Goal: Information Seeking & Learning: Learn about a topic

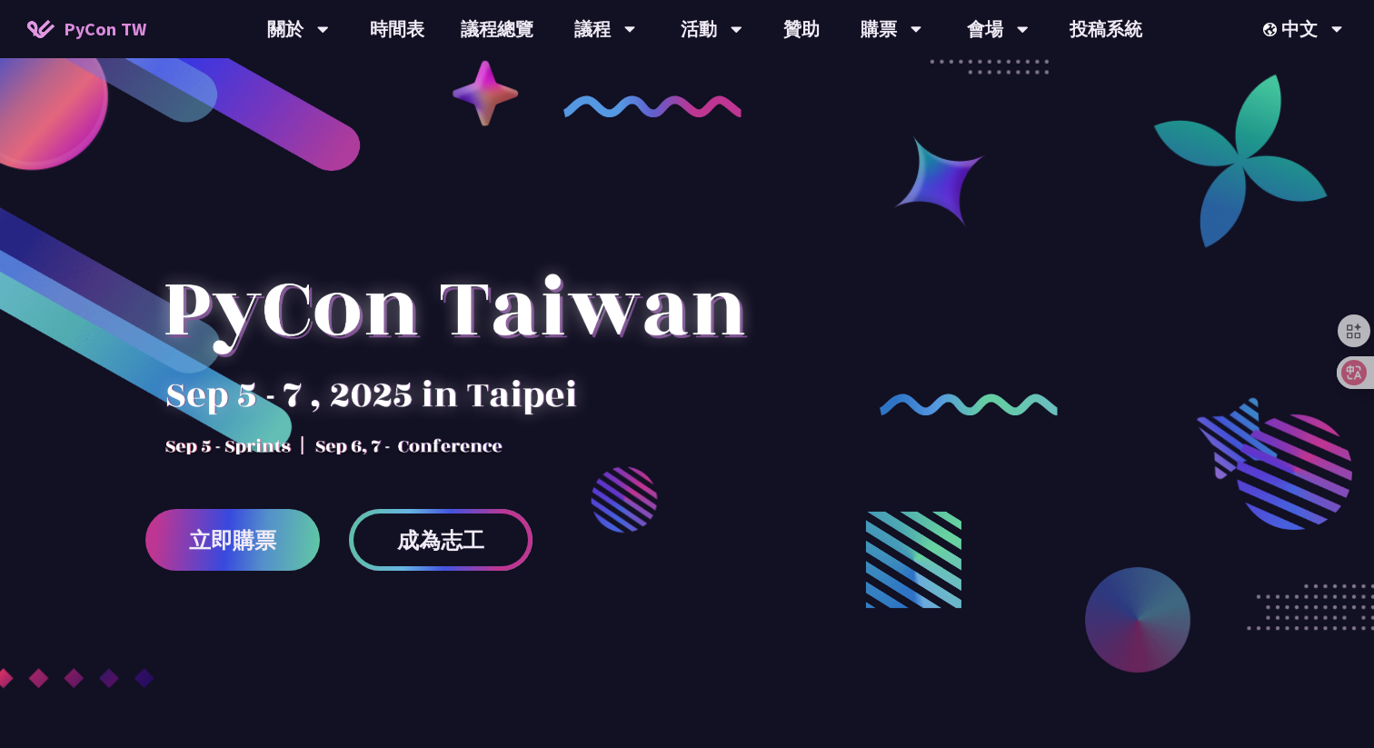
click at [433, 541] on span "成為志工" at bounding box center [440, 540] width 87 height 23
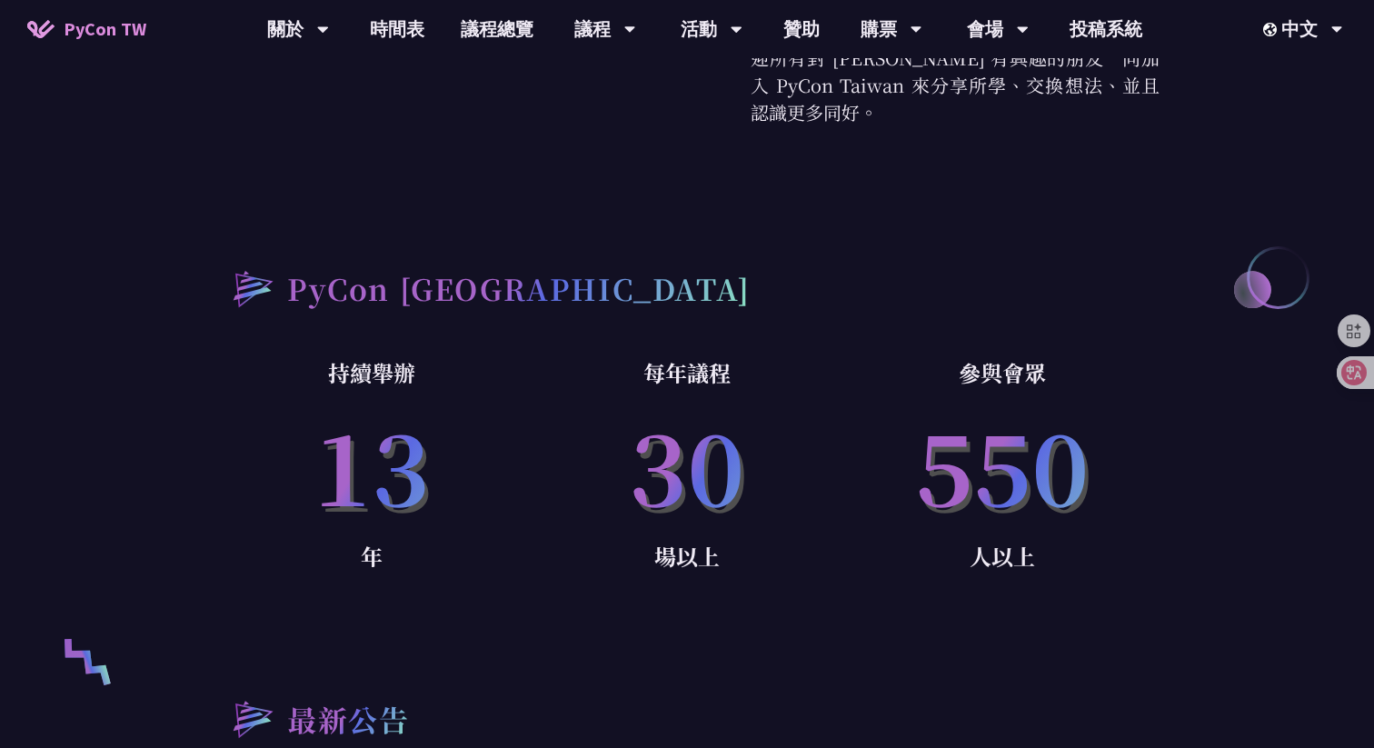
scroll to position [968, 0]
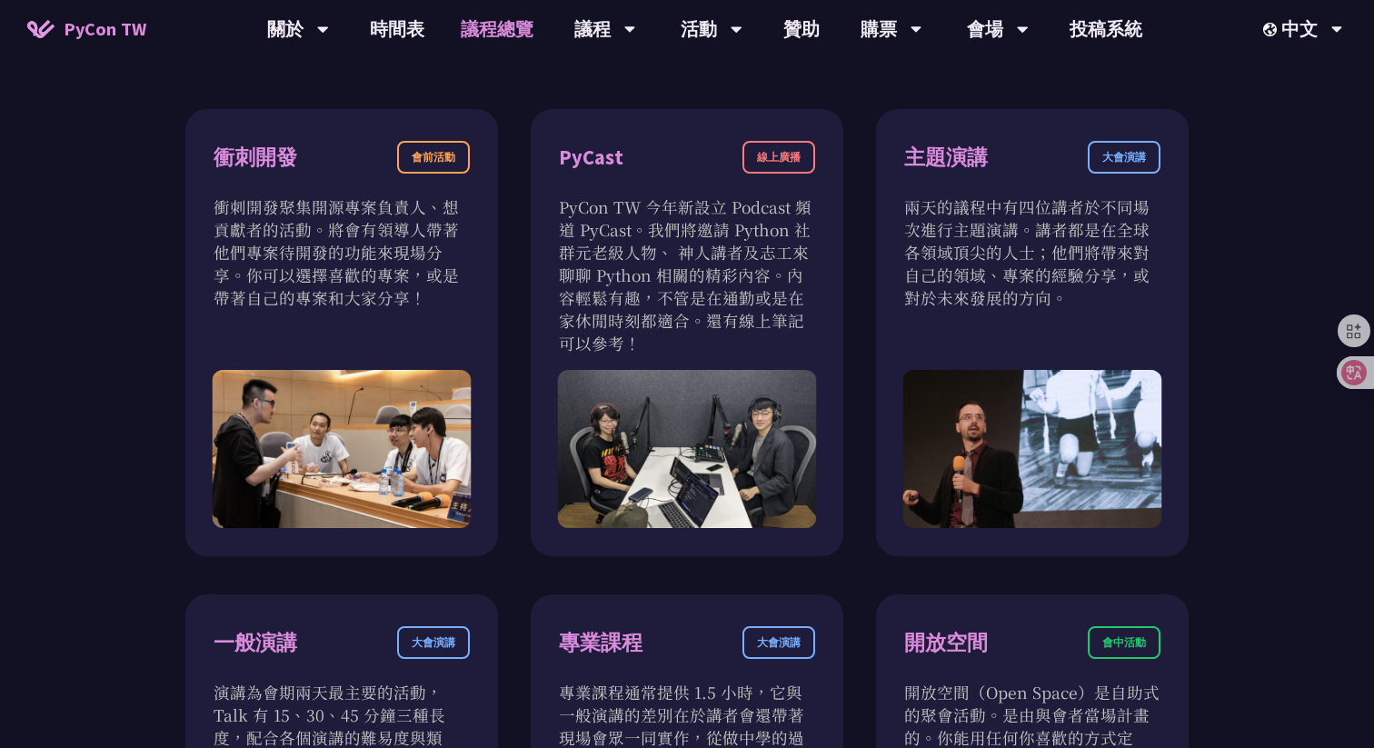
scroll to position [597, 0]
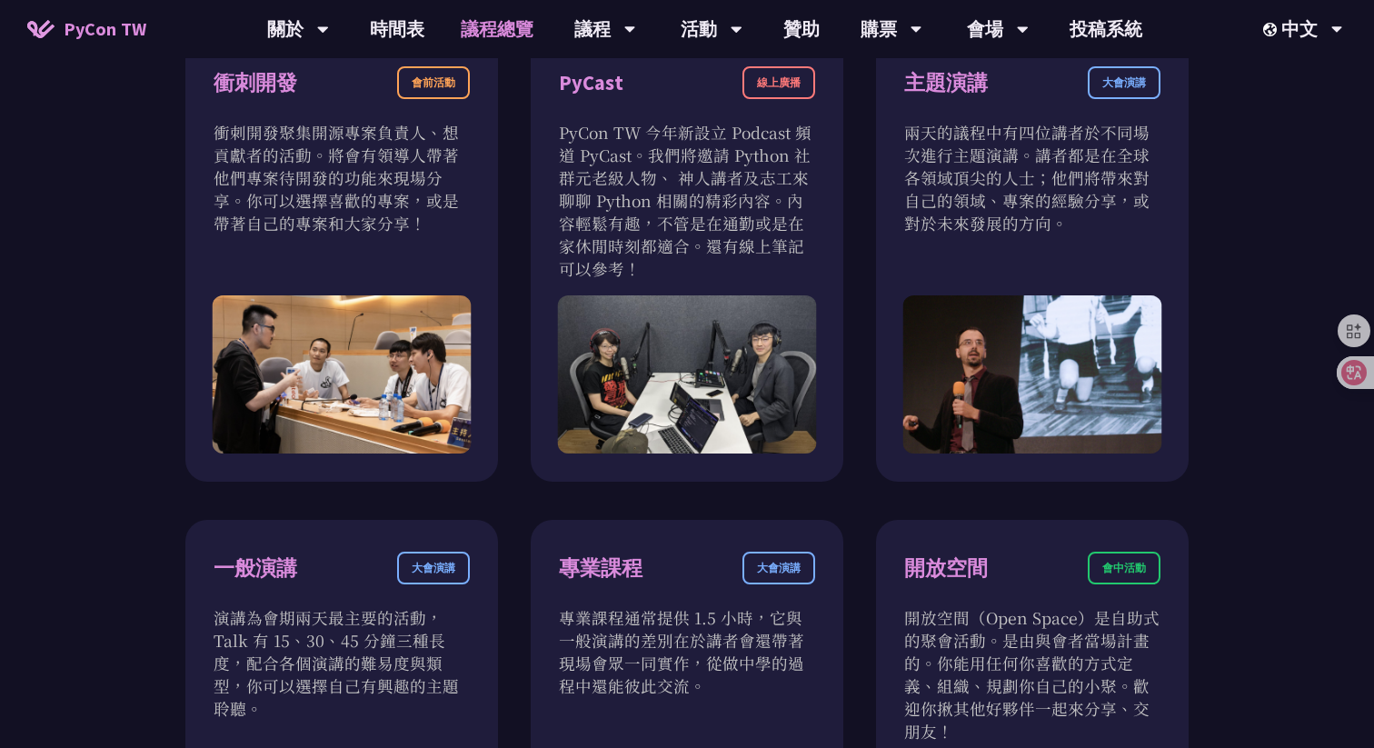
scroll to position [687, 0]
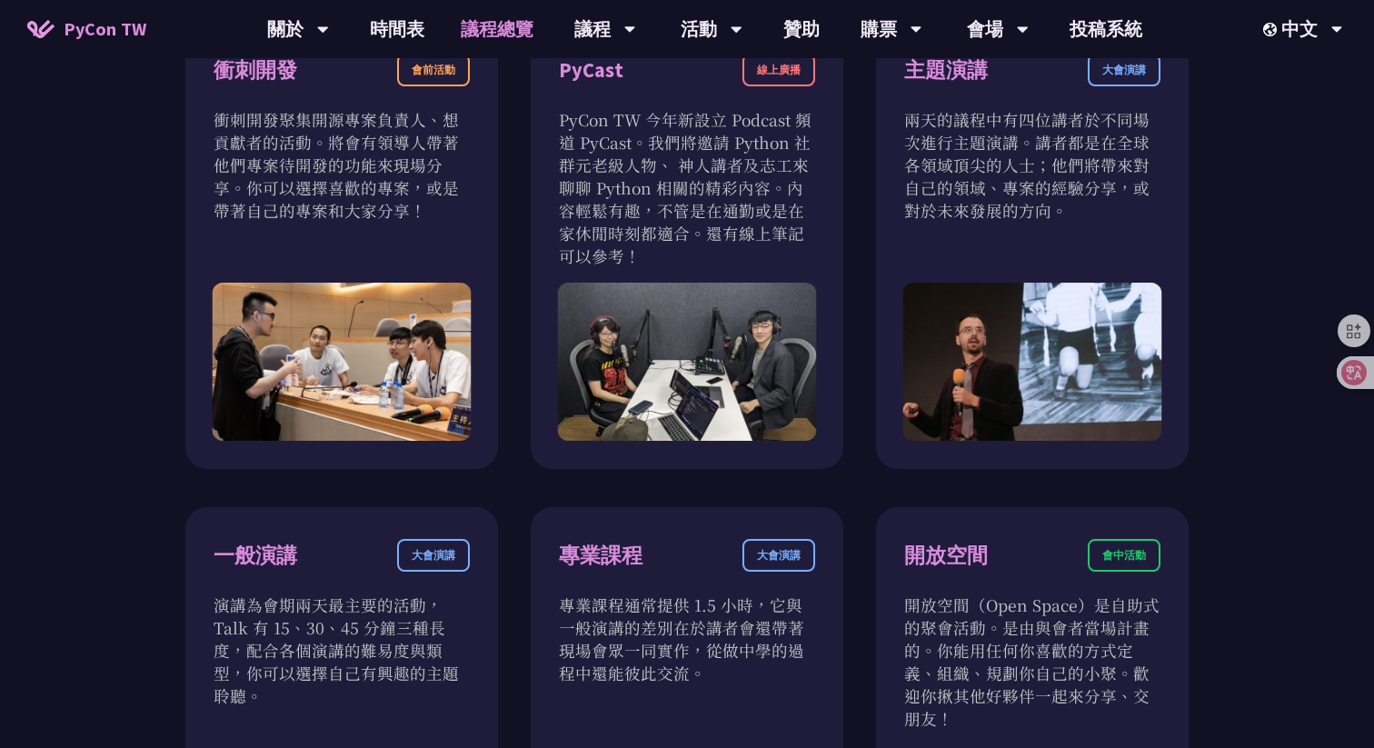
click at [513, 497] on div "衝刺開發 會前活動 衝刺開發聚集開源專案負責人、想貢獻者的活動。將會有領導人帶著他們專案待開發的功能來現場分享。你可以選擇喜歡的專案，或是帶著自己的專案和大家…" at bounding box center [686, 726] width 1003 height 1408
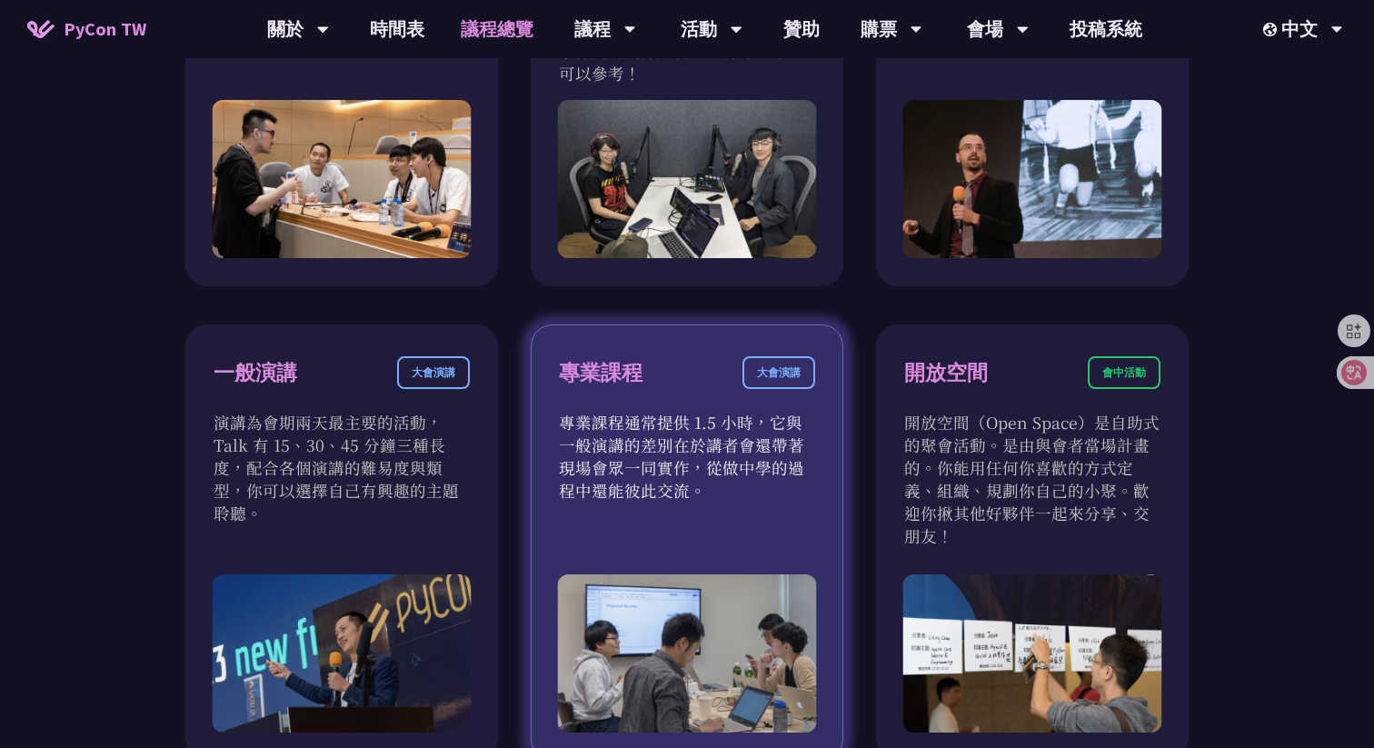
scroll to position [876, 0]
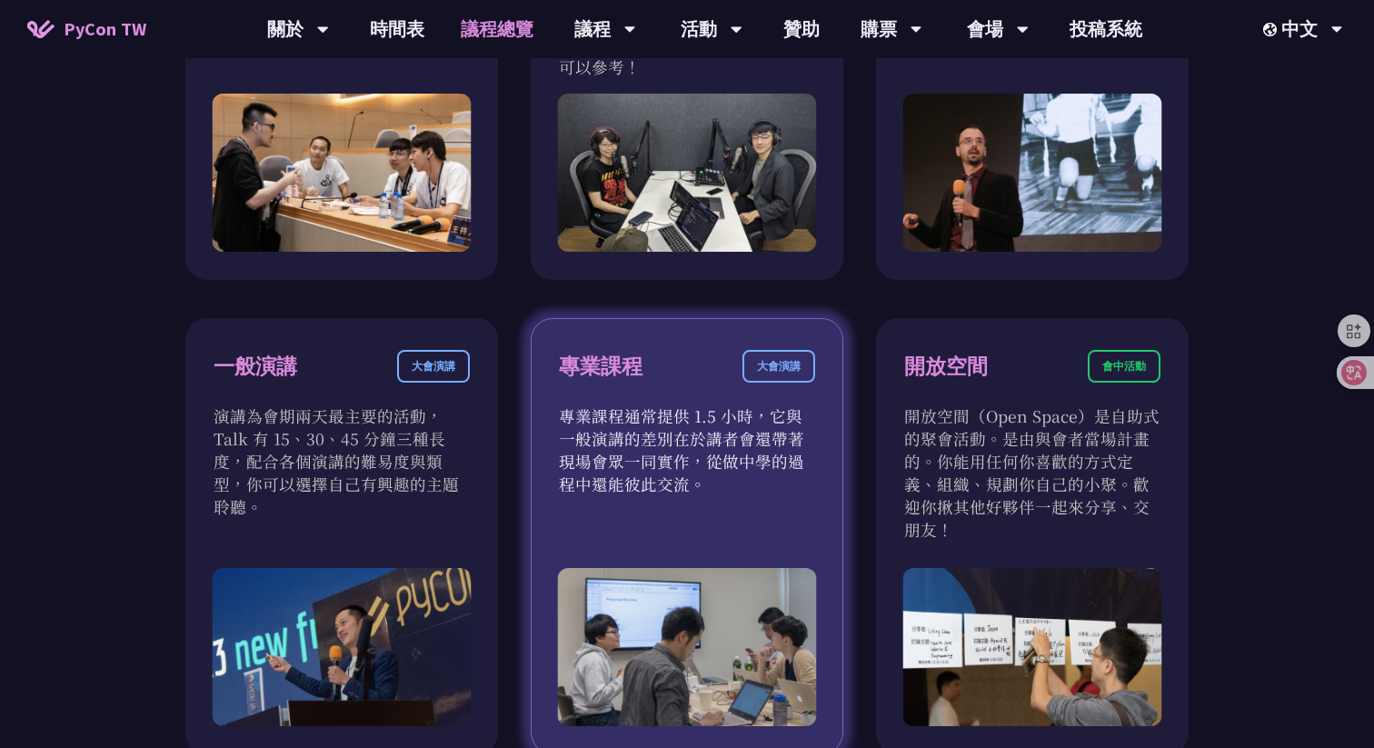
click at [610, 557] on div "專業課程 大會演講 專業課程通常提供 1.5 小時，它與一般演講的差別在於講者會還帶著現場會眾一同實作，從做中學的過程中還能彼此交流。" at bounding box center [687, 536] width 313 height 436
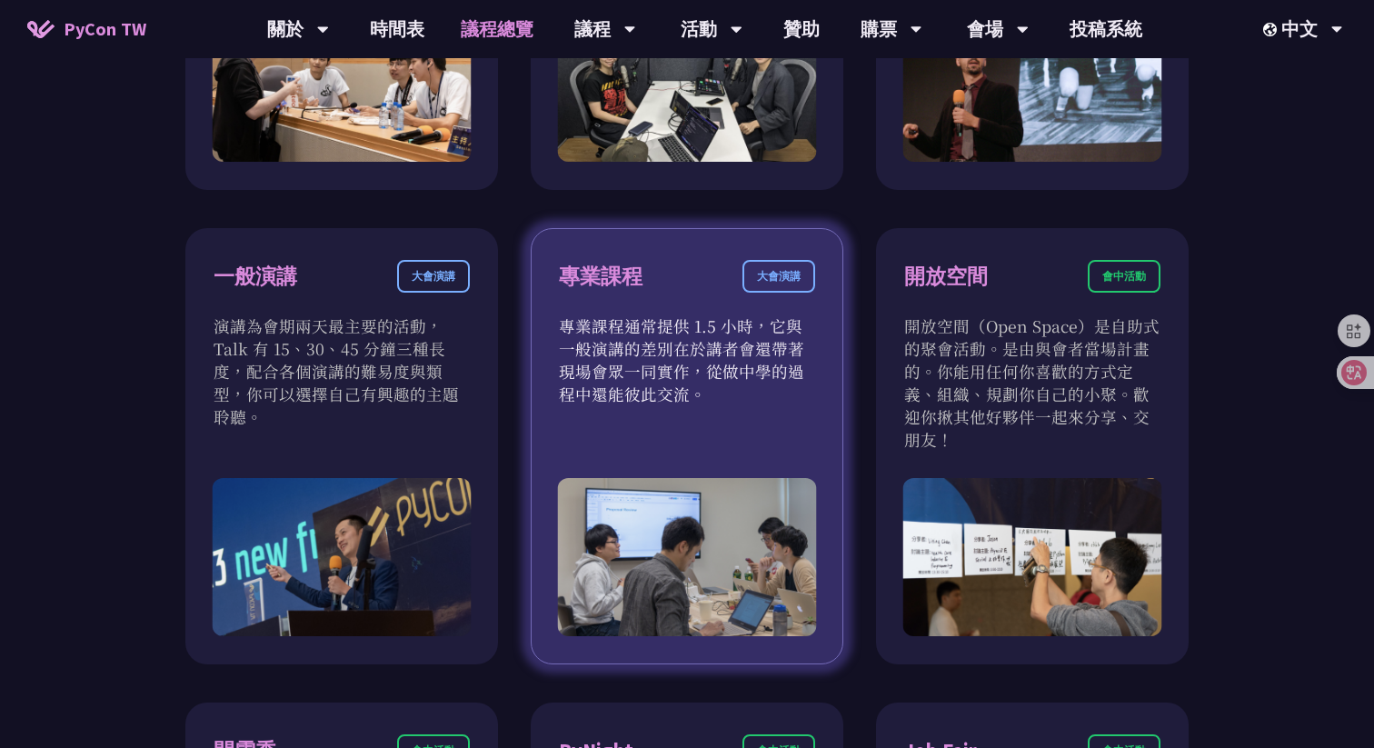
scroll to position [991, 0]
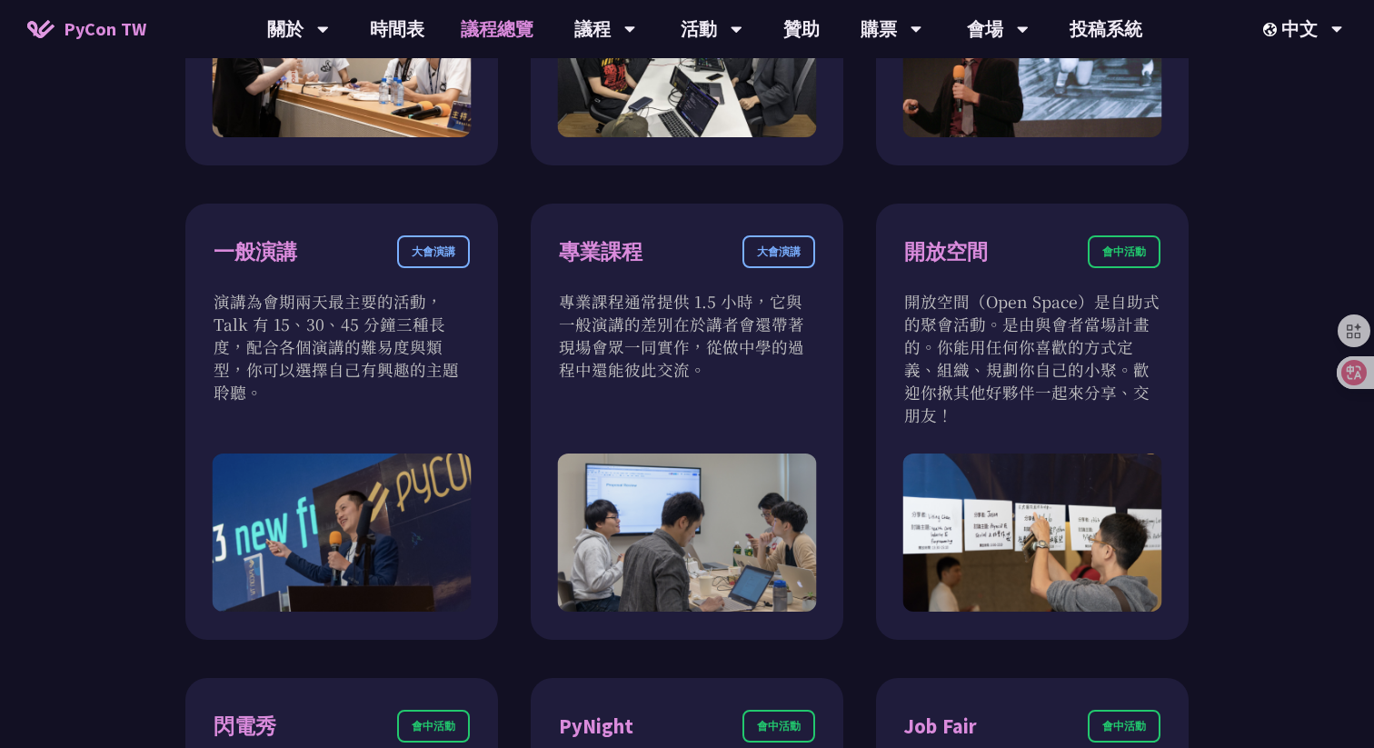
drag, startPoint x: 856, startPoint y: 652, endPoint x: 466, endPoint y: 181, distance: 611.9
click at [466, 181] on div "衝刺開發 會前活動 衝刺開發聚集開源專案負責人、想貢獻者的活動。將會有領導人帶著他們專案待開發的功能來現場分享。你可以選擇喜歡的專案，或是帶著自己的專案和大家…" at bounding box center [686, 422] width 1003 height 1408
click at [481, 188] on div "衝刺開發 會前活動 衝刺開發聚集開源專案負責人、想貢獻者的活動。將會有領導人帶著他們專案待開發的功能來現場分享。你可以選擇喜歡的專案，或是帶著自己的專案和大家…" at bounding box center [686, 422] width 1003 height 1408
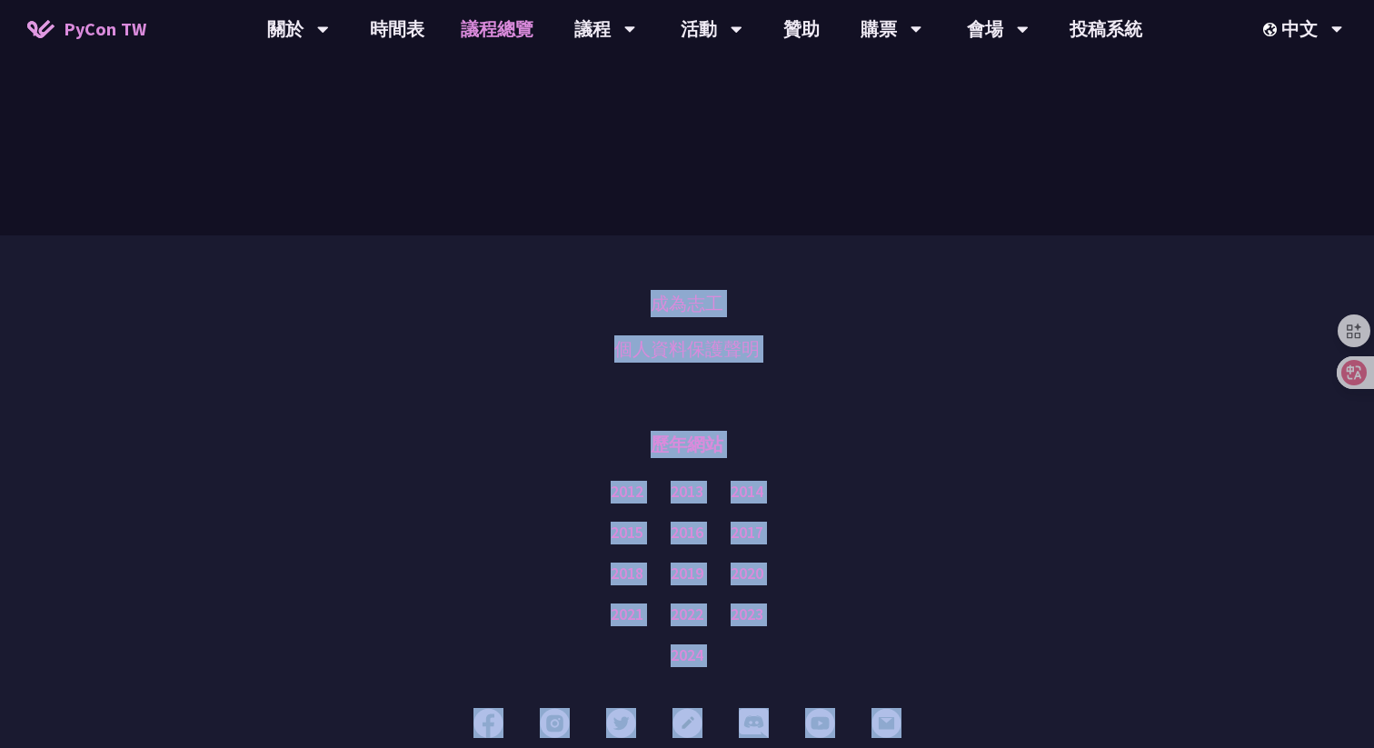
scroll to position [2197, 0]
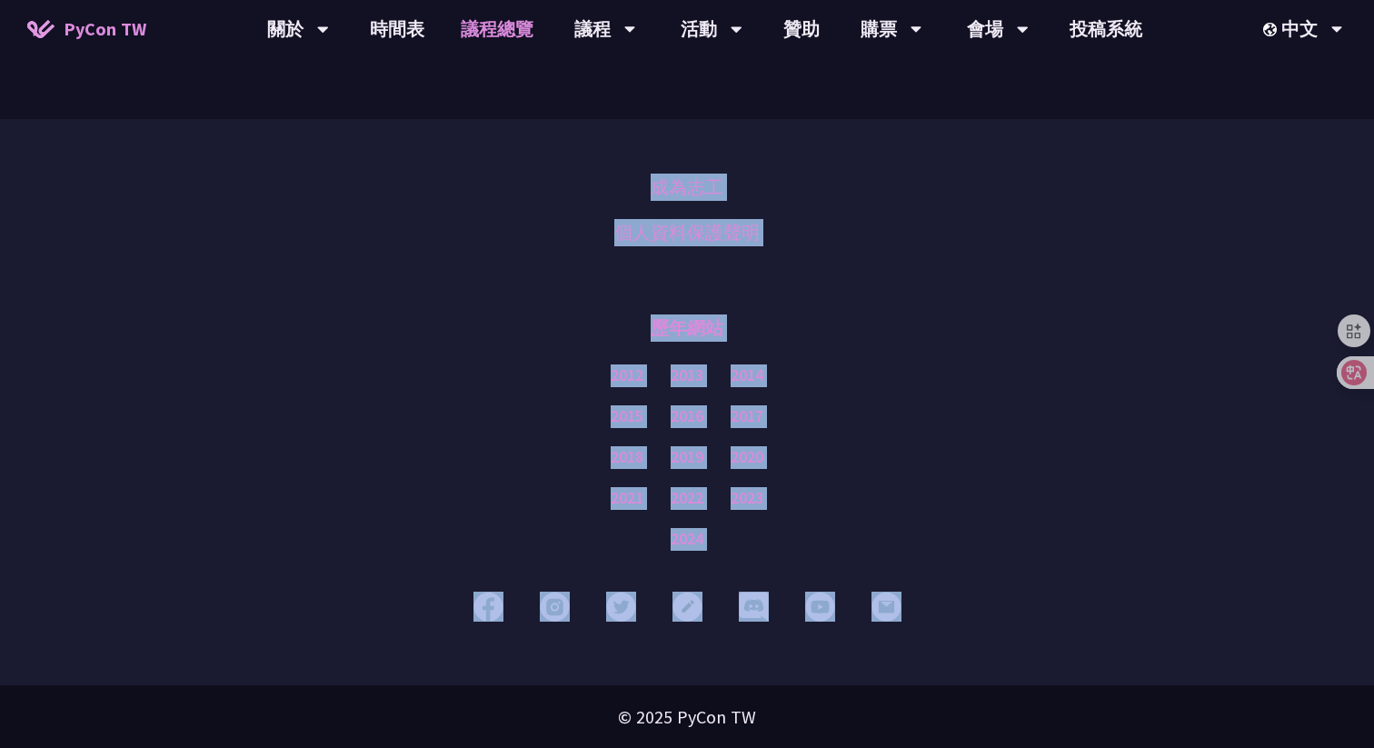
drag, startPoint x: 112, startPoint y: 152, endPoint x: 1144, endPoint y: 746, distance: 1191.2
click at [1050, 728] on div "© 2025 PyCon TW" at bounding box center [687, 717] width 1374 height 64
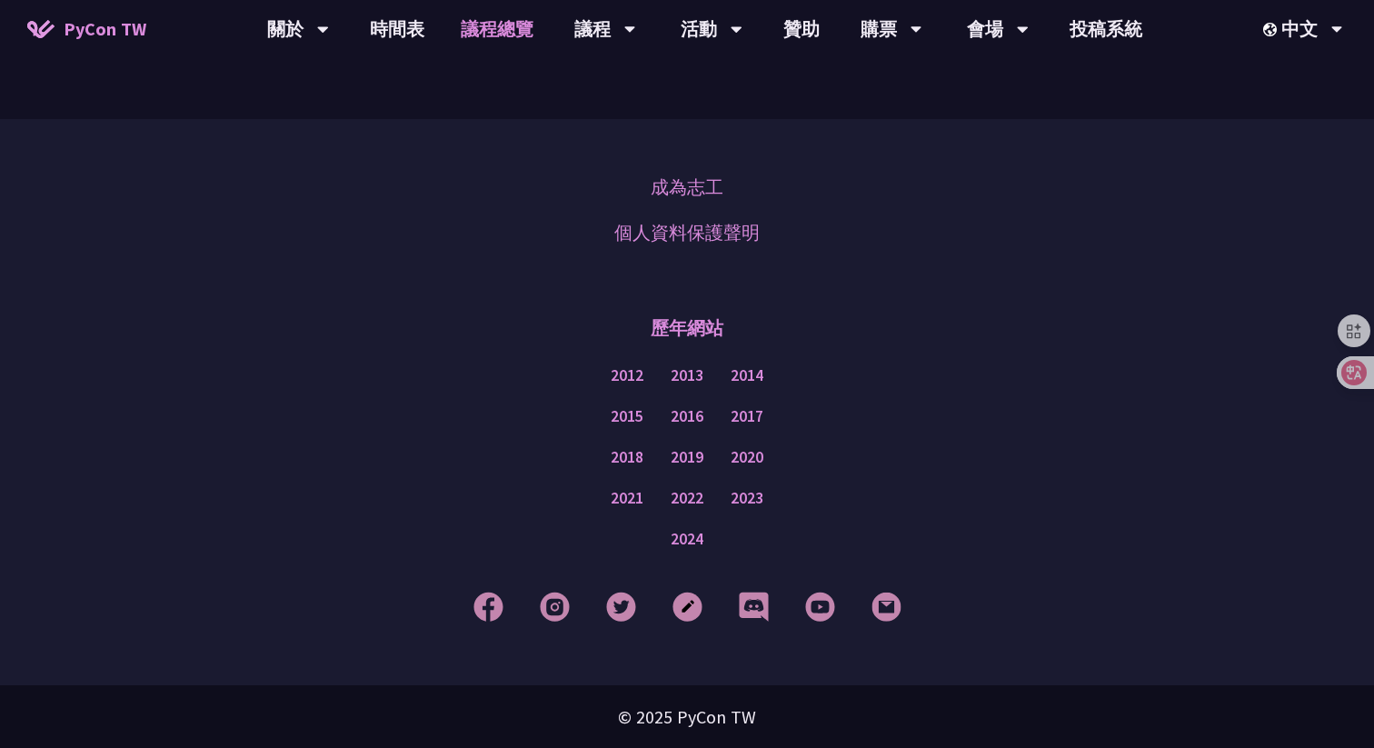
drag, startPoint x: 865, startPoint y: 725, endPoint x: 553, endPoint y: 720, distance: 312.6
click at [553, 720] on div "© 2025 PyCon TW" at bounding box center [687, 717] width 1374 height 64
drag, startPoint x: 634, startPoint y: 720, endPoint x: 871, endPoint y: 734, distance: 237.6
click at [871, 734] on div "© 2025 PyCon TW" at bounding box center [687, 717] width 1374 height 64
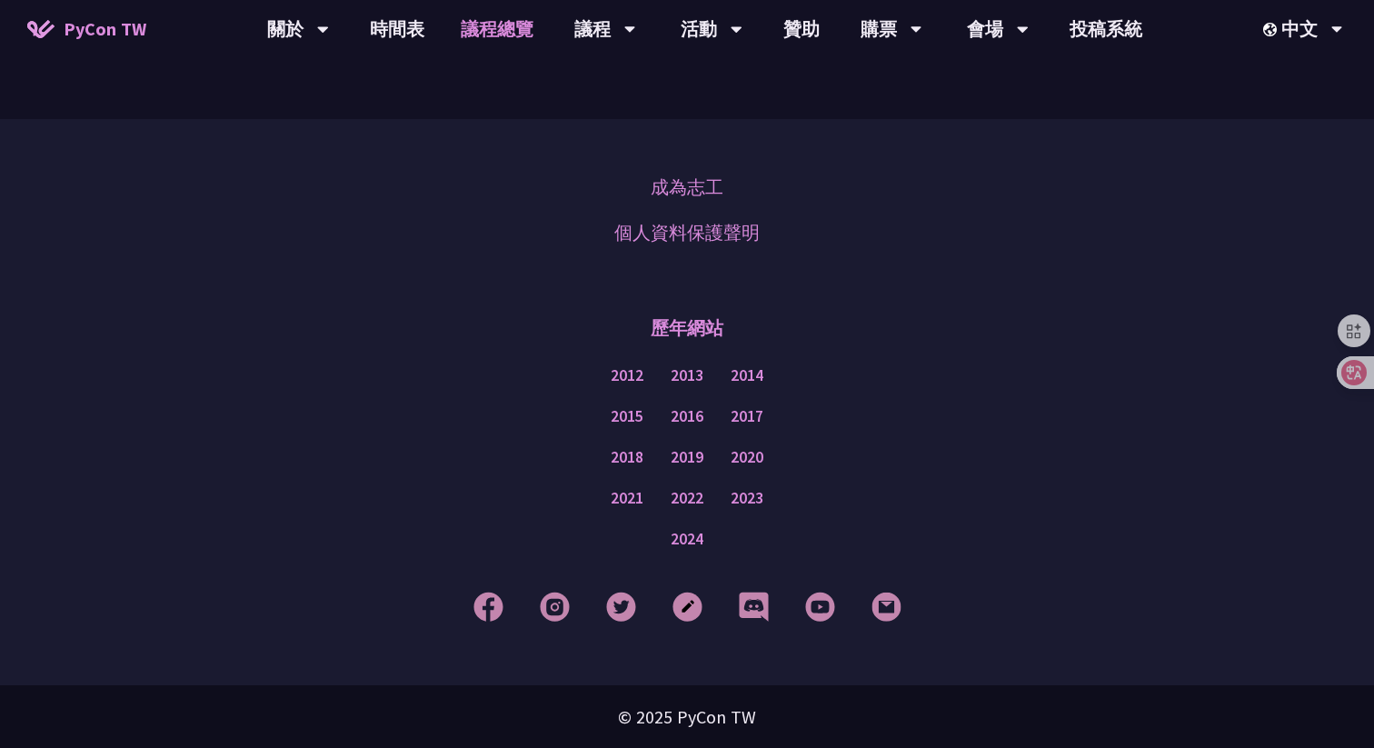
drag, startPoint x: 876, startPoint y: 734, endPoint x: 572, endPoint y: 731, distance: 303.5
click at [572, 731] on div "© 2025 PyCon TW" at bounding box center [687, 717] width 1374 height 64
drag, startPoint x: 567, startPoint y: 724, endPoint x: 790, endPoint y: 723, distance: 222.6
click at [792, 723] on div "© 2025 PyCon TW" at bounding box center [687, 717] width 1374 height 64
drag, startPoint x: 790, startPoint y: 723, endPoint x: 587, endPoint y: 719, distance: 202.7
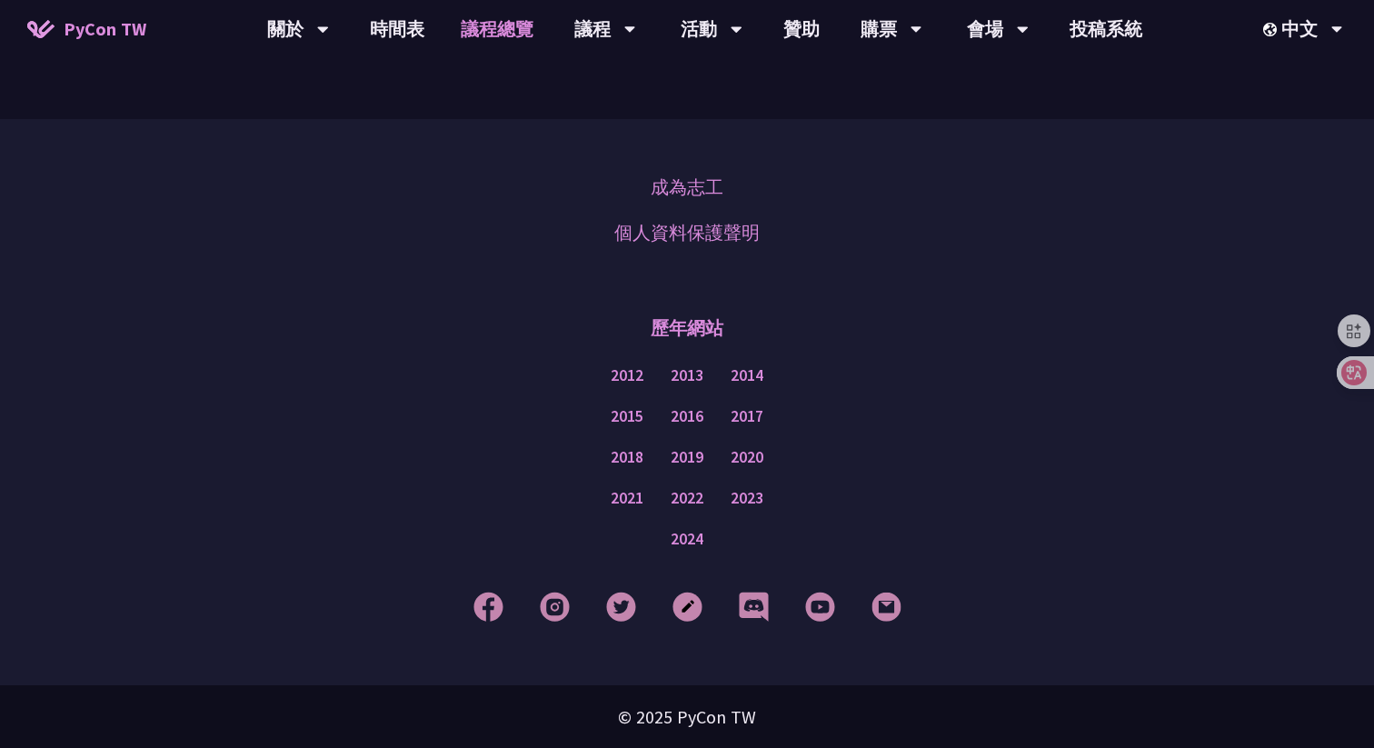
click at [587, 719] on div "© 2025 PyCon TW" at bounding box center [687, 717] width 1374 height 64
click at [828, 716] on div "© 2025 PyCon TW" at bounding box center [687, 717] width 1374 height 64
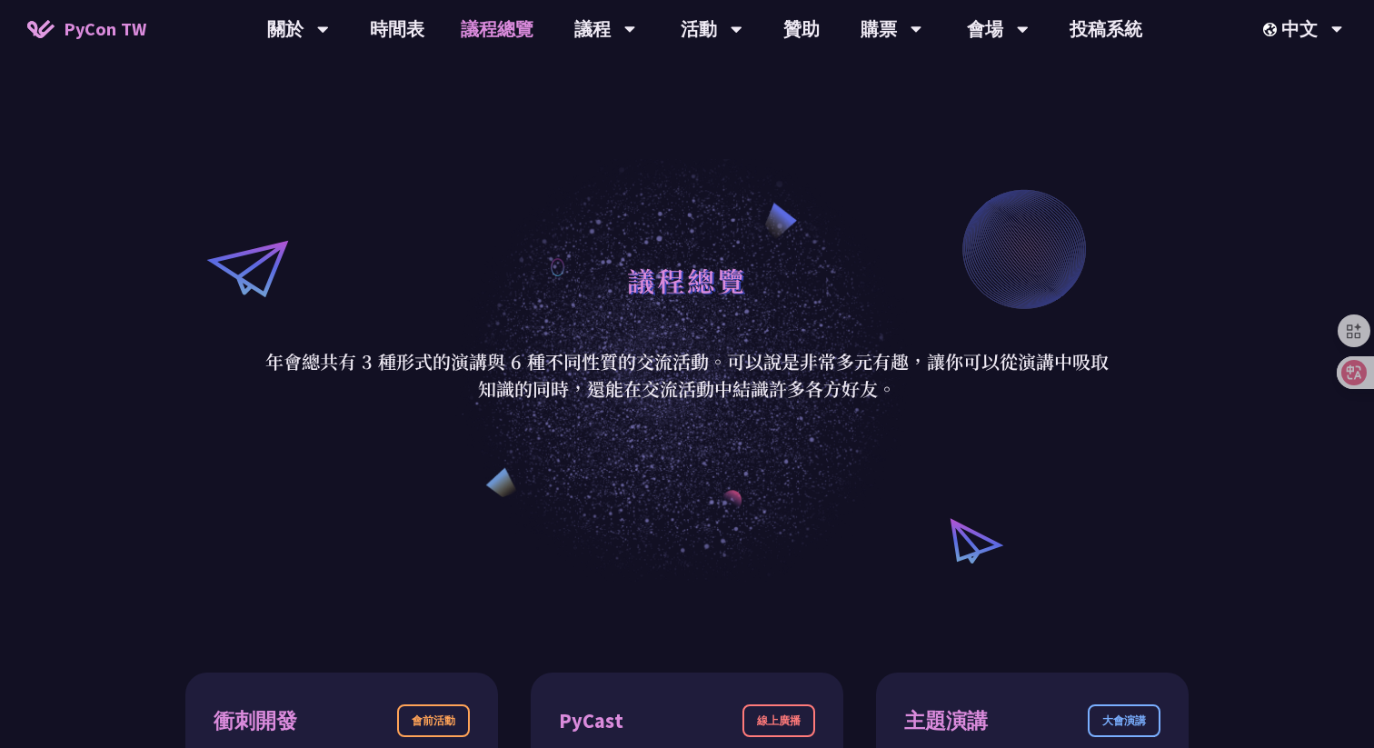
scroll to position [0, 0]
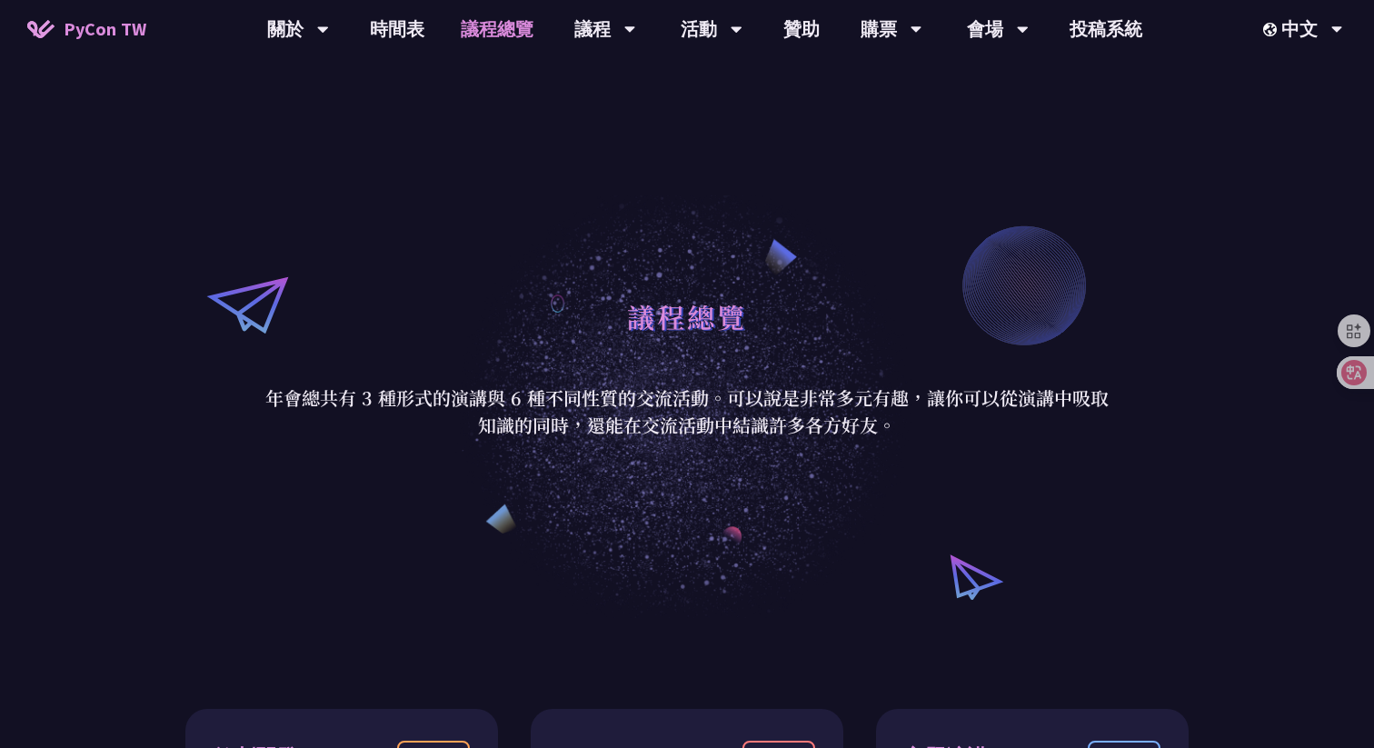
drag, startPoint x: 231, startPoint y: 346, endPoint x: 898, endPoint y: 426, distance: 671.8
click at [901, 419] on div "議程總覽 年會總共有 3 種形式的演講與 6 種不同性質的交流活動。可以說是非常多元有趣，讓你可以從演講中吸取知識的同時，還能在交流活動中結識許多各方好友。" at bounding box center [687, 363] width 1374 height 509
click at [901, 427] on p "年會總共有 3 種形式的演講與 6 種不同性質的交流活動。可以說是非常多元有趣，讓你可以從演講中吸取知識的同時，還能在交流活動中結識許多各方好友。" at bounding box center [686, 411] width 845 height 55
drag, startPoint x: 902, startPoint y: 427, endPoint x: 265, endPoint y: 405, distance: 637.4
click at [265, 405] on p "年會總共有 3 種形式的演講與 6 種不同性質的交流活動。可以說是非常多元有趣，讓你可以從演講中吸取知識的同時，還能在交流活動中結識許多各方好友。" at bounding box center [686, 411] width 845 height 55
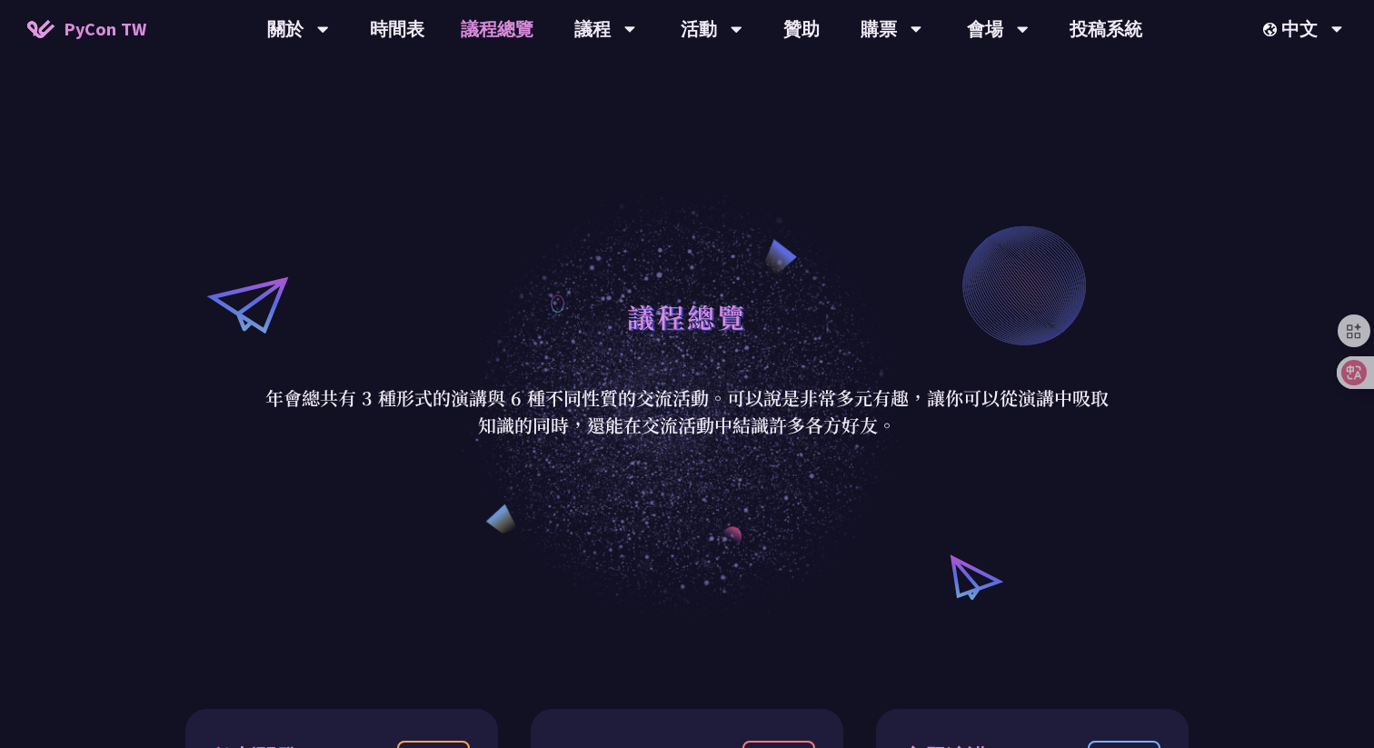
click at [449, 264] on div "議程總覽 年會總共有 3 種形式的演講與 6 種不同性質的交流活動。可以說是非常多元有趣，讓你可以從演講中吸取知識的同時，還能在交流活動中結識許多各方好友。" at bounding box center [687, 363] width 1374 height 509
